Goal: Information Seeking & Learning: Understand process/instructions

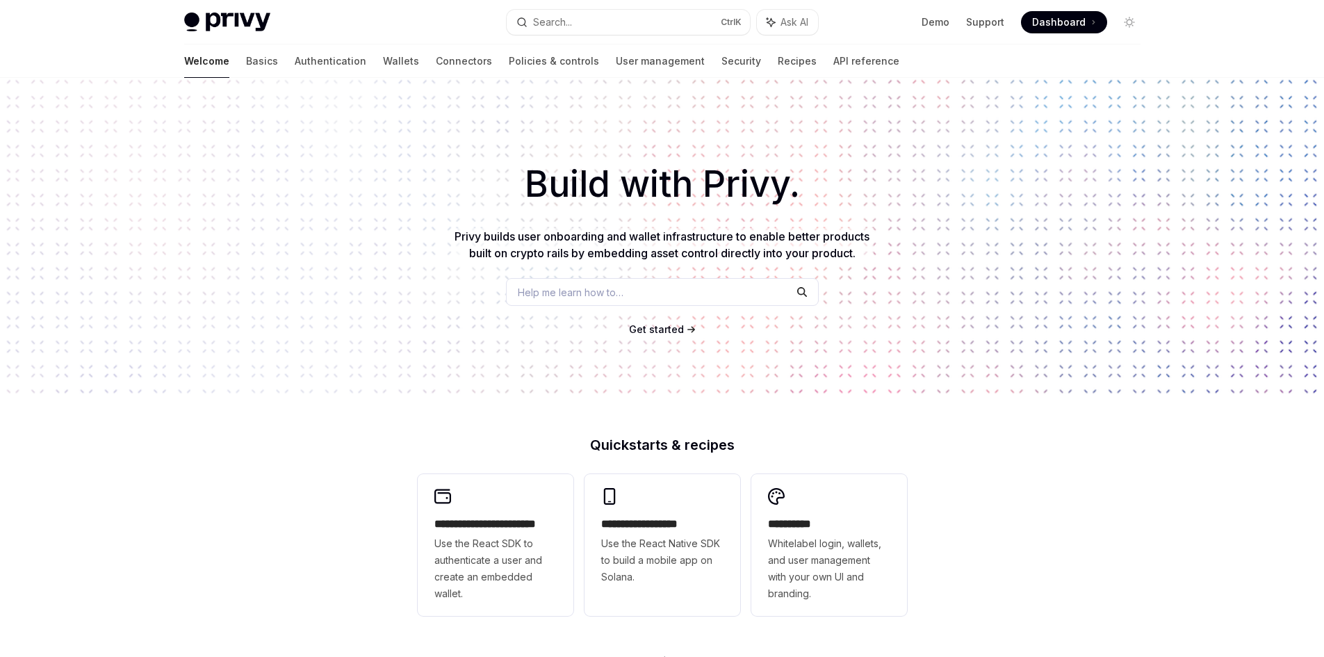
click at [220, 56] on div "Welcome Basics Authentication Wallets Connectors Policies & controls User manag…" at bounding box center [541, 60] width 715 height 33
click at [246, 68] on link "Basics" at bounding box center [262, 60] width 32 height 33
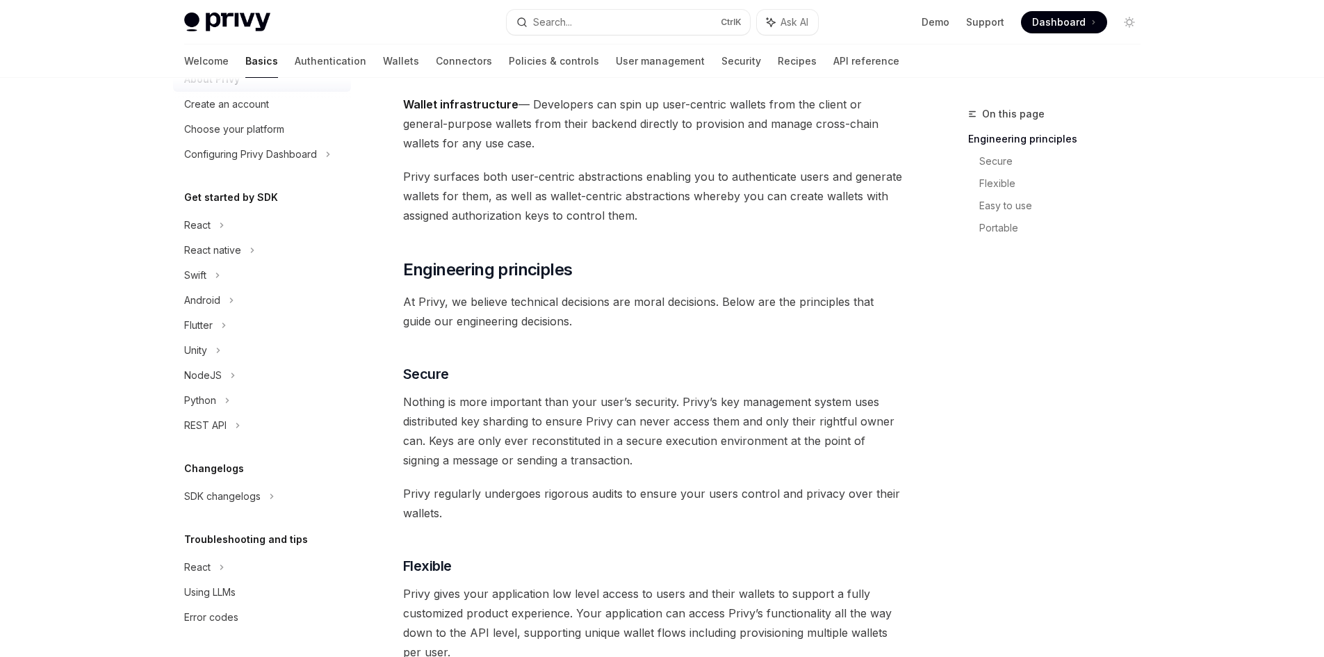
scroll to position [58, 0]
click at [295, 49] on link "Authentication" at bounding box center [331, 60] width 72 height 33
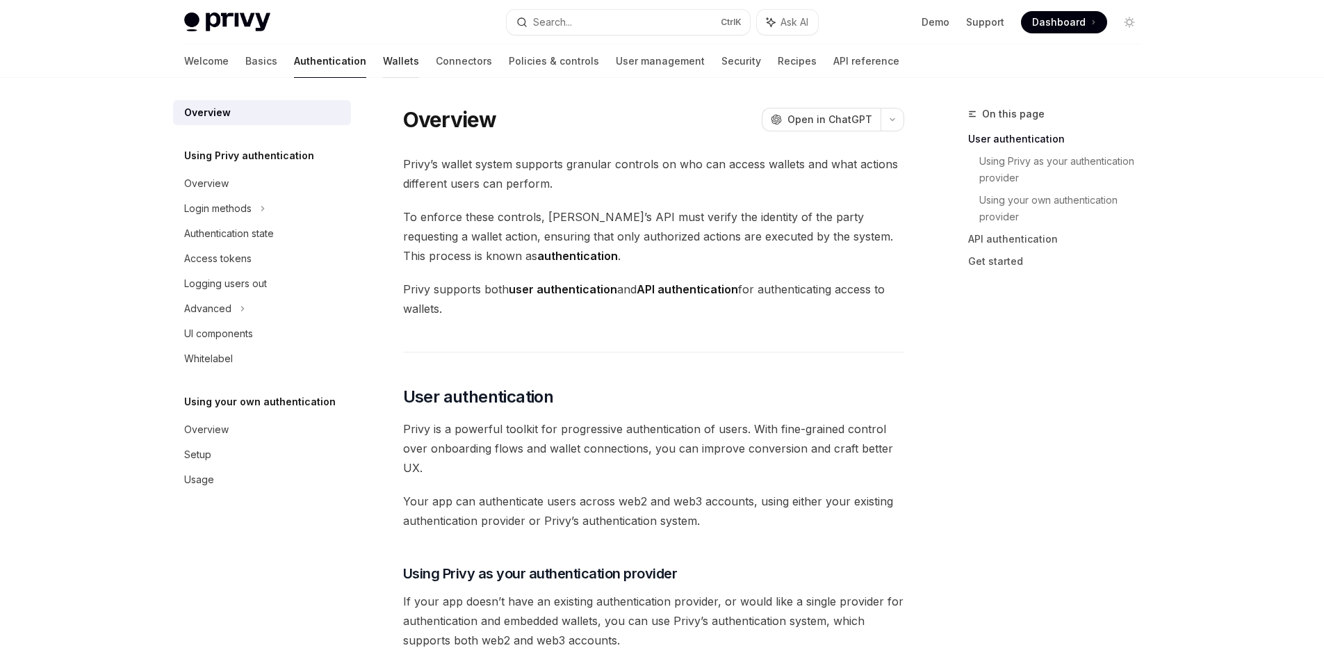
click at [383, 63] on link "Wallets" at bounding box center [401, 60] width 36 height 33
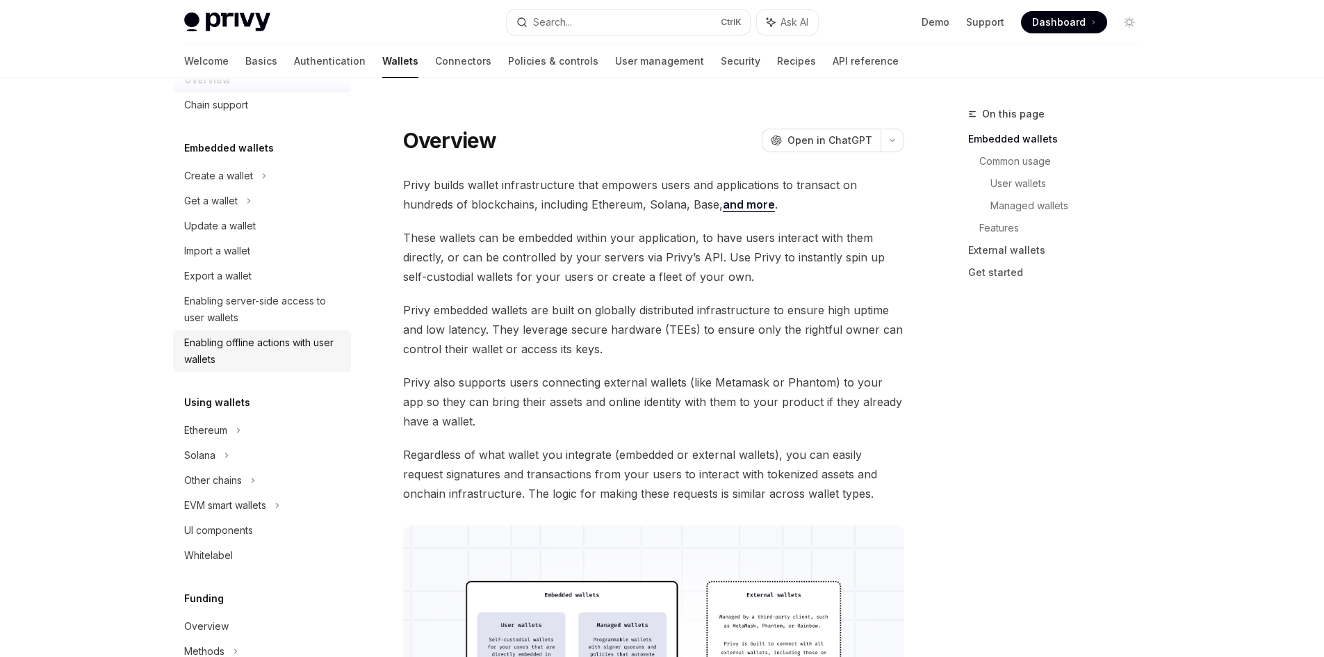
scroll to position [139, 0]
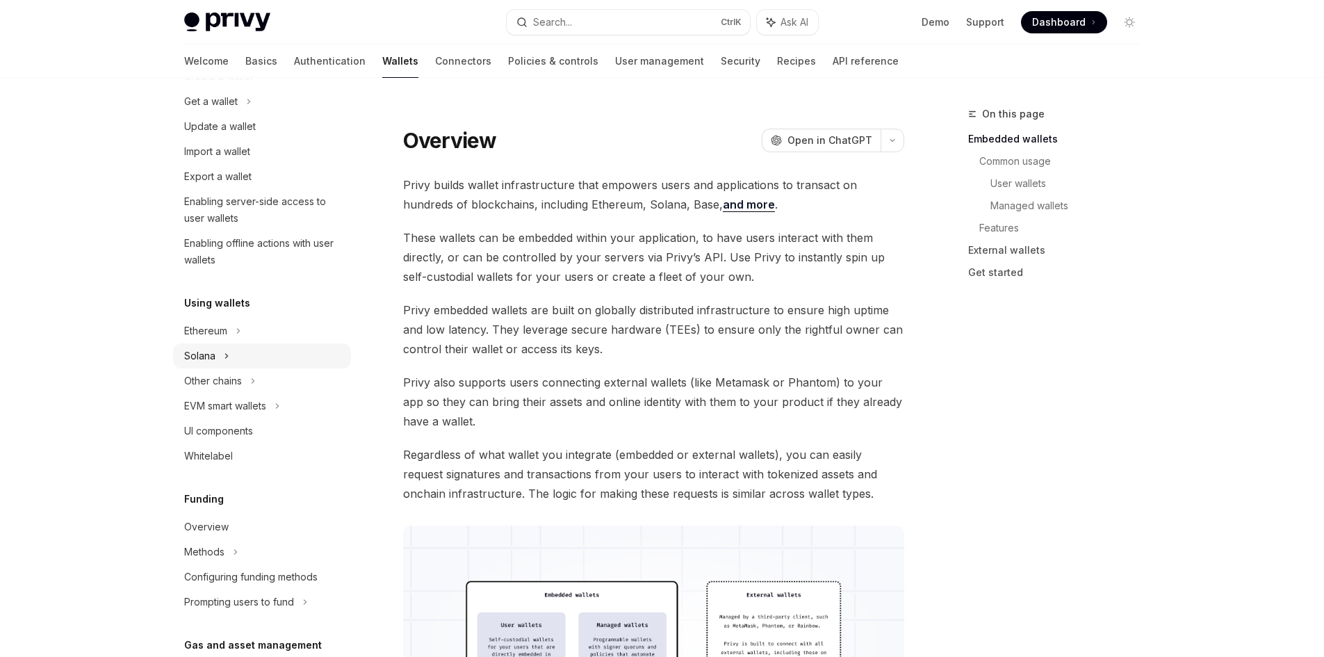
click at [268, 114] on div "Solana" at bounding box center [262, 101] width 178 height 25
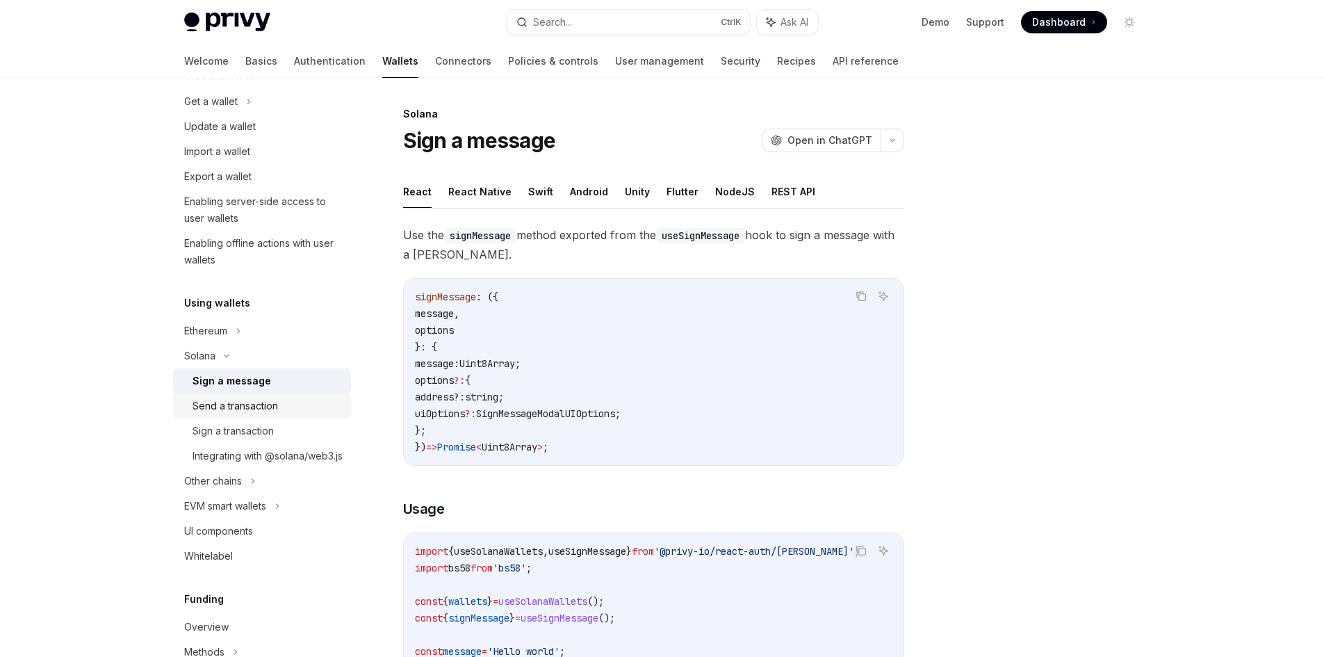
click at [290, 407] on div "Send a transaction" at bounding box center [268, 406] width 150 height 17
type textarea "*"
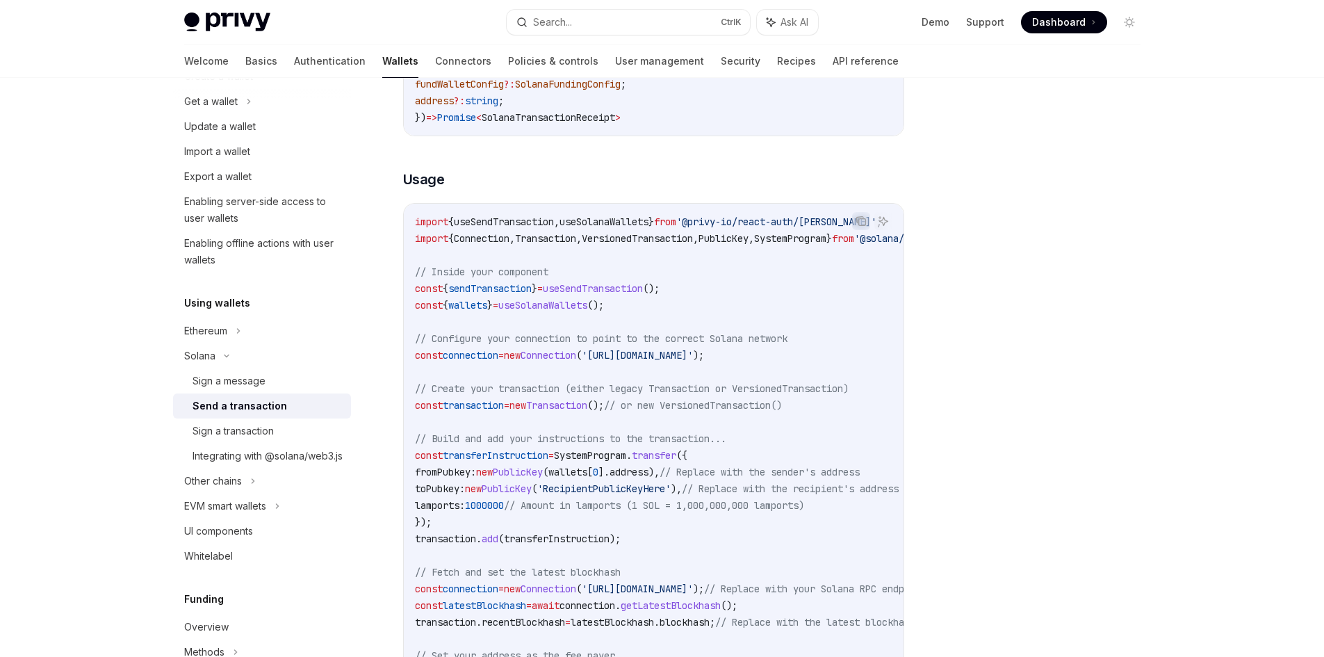
scroll to position [347, 0]
drag, startPoint x: 725, startPoint y: 280, endPoint x: 404, endPoint y: 290, distance: 320.5
click at [404, 290] on div "import { useSendTransaction , useSolanaWallets } from '@privy-io/react-auth/sol…" at bounding box center [654, 519] width 500 height 637
copy span "const { sendTransaction } = useSendTransaction ();"
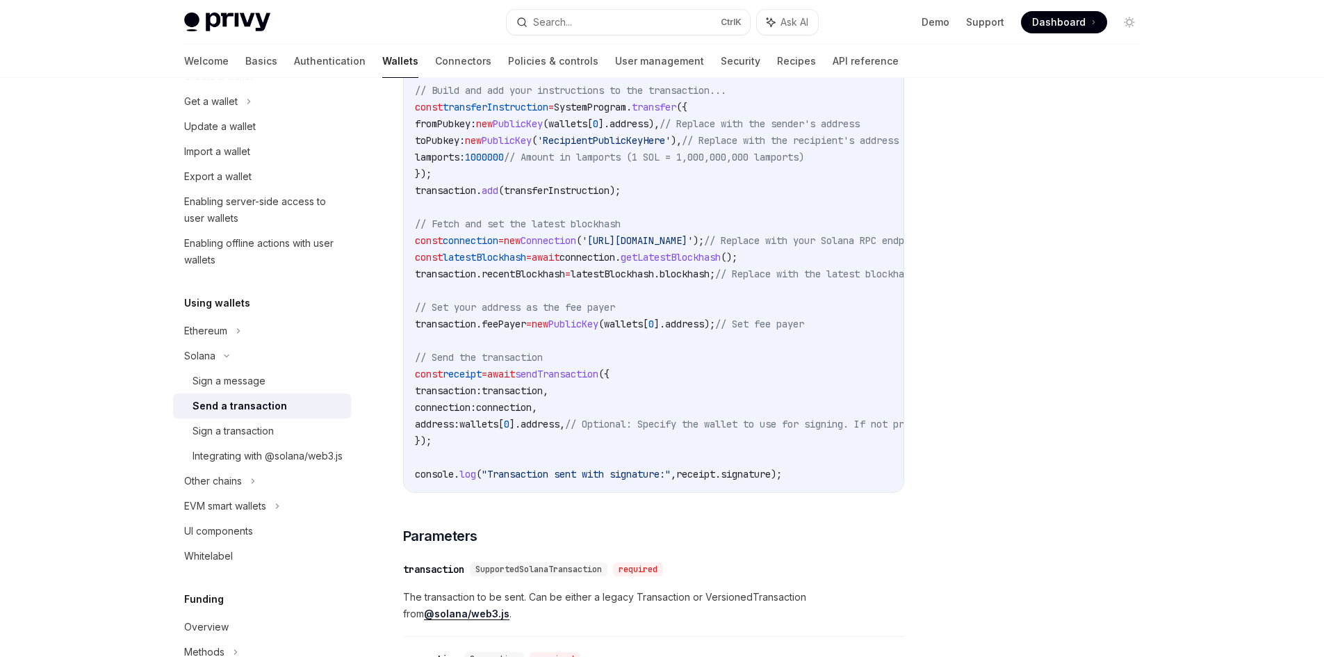
scroll to position [695, 0]
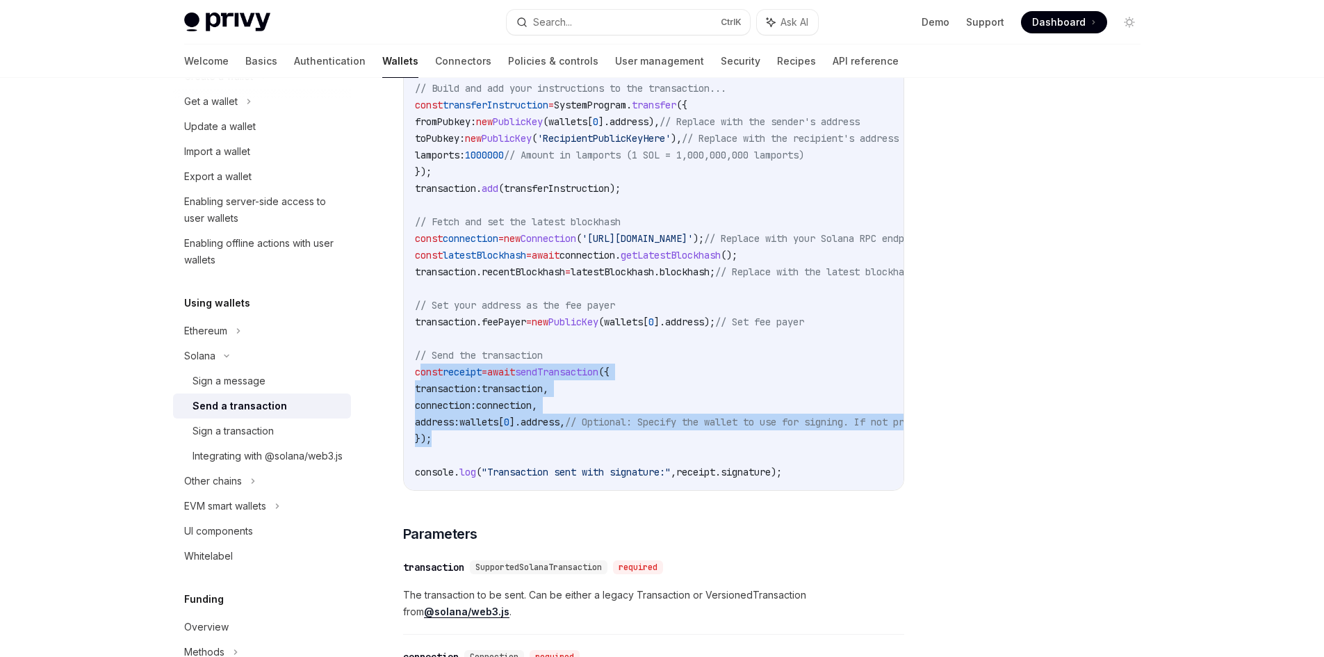
drag, startPoint x: 451, startPoint y: 435, endPoint x: 420, endPoint y: 373, distance: 69.6
click at [420, 373] on code "import { useSendTransaction , useSolanaWallets } from '@privy-io/react-auth/sol…" at bounding box center [782, 171] width 734 height 617
click at [413, 371] on div "import { useSendTransaction , useSolanaWallets } from '@privy-io/react-auth/sol…" at bounding box center [654, 171] width 500 height 637
copy code "const receipt = await sendTransaction ({ transaction: transaction , connection:…"
